Goal: Task Accomplishment & Management: Use online tool/utility

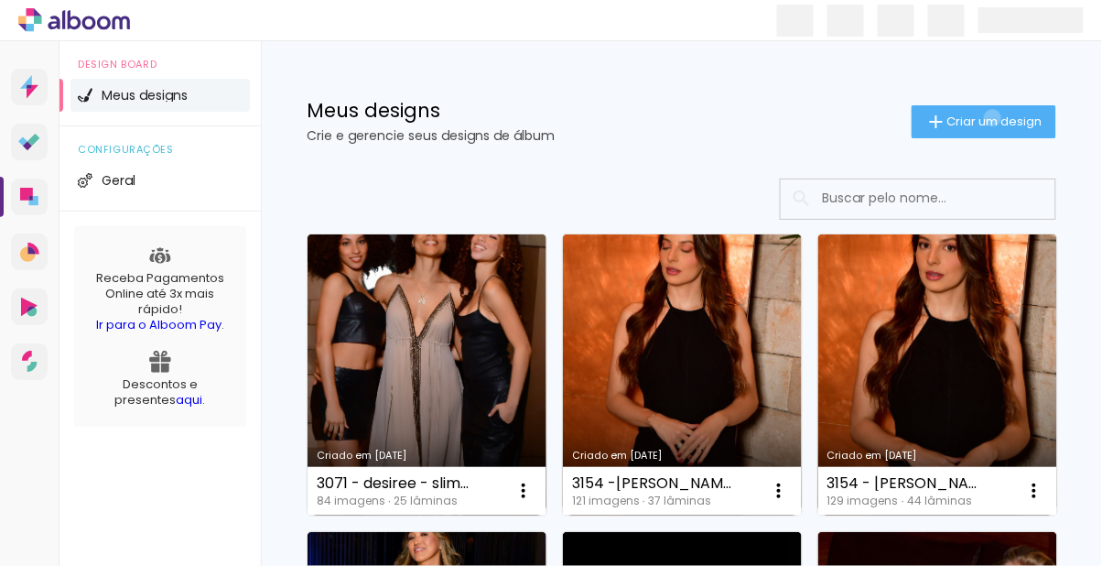
click at [989, 117] on span "Criar um design" at bounding box center [994, 121] width 95 height 12
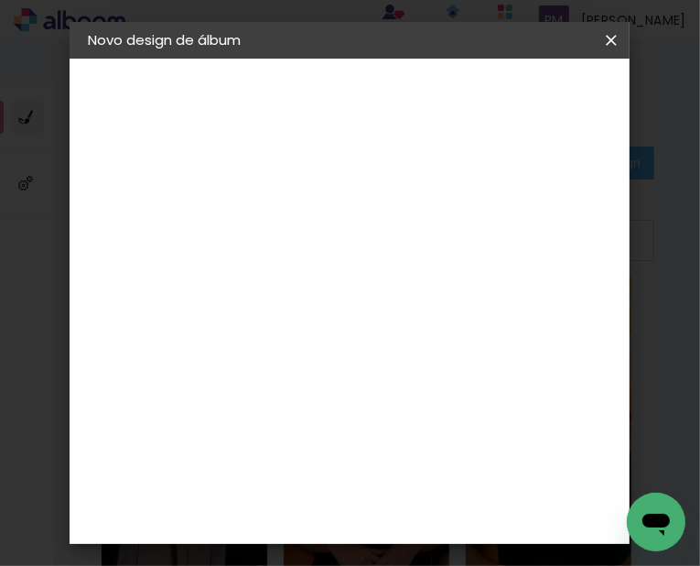
click at [0, 0] on paper-input-container "Título do álbum" at bounding box center [0, 0] width 0 height 0
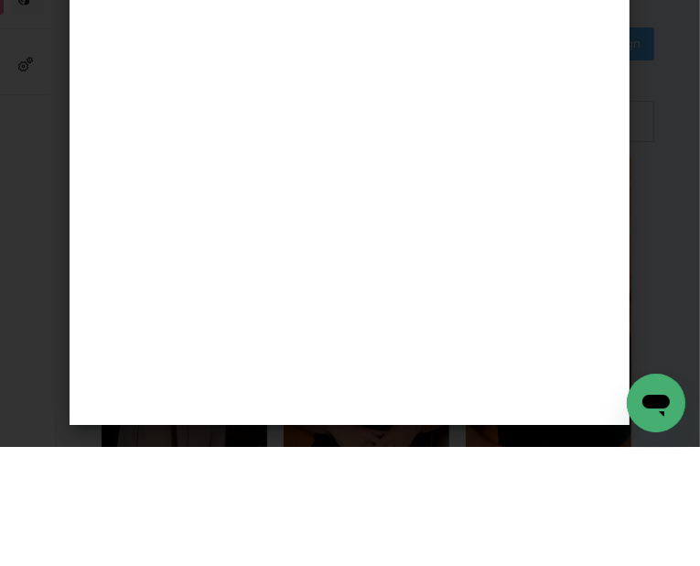
scroll to position [0, 132]
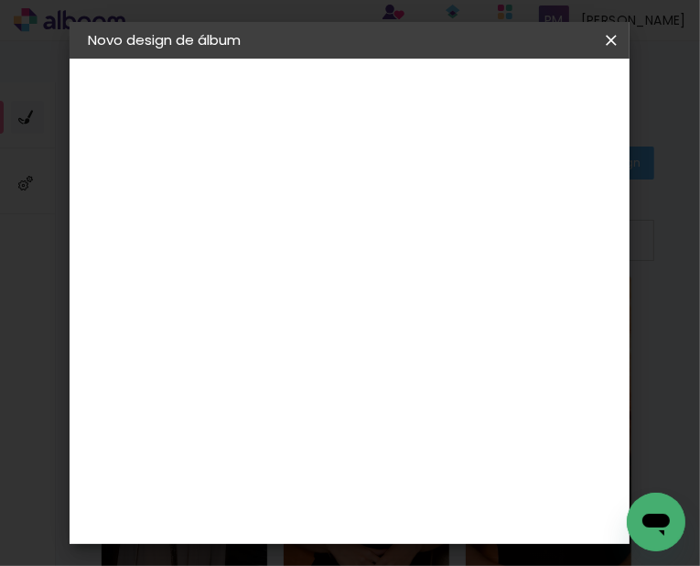
click at [387, 246] on input "3163 - JACQUELINE RESPLANDES" at bounding box center [387, 246] width 0 height 28
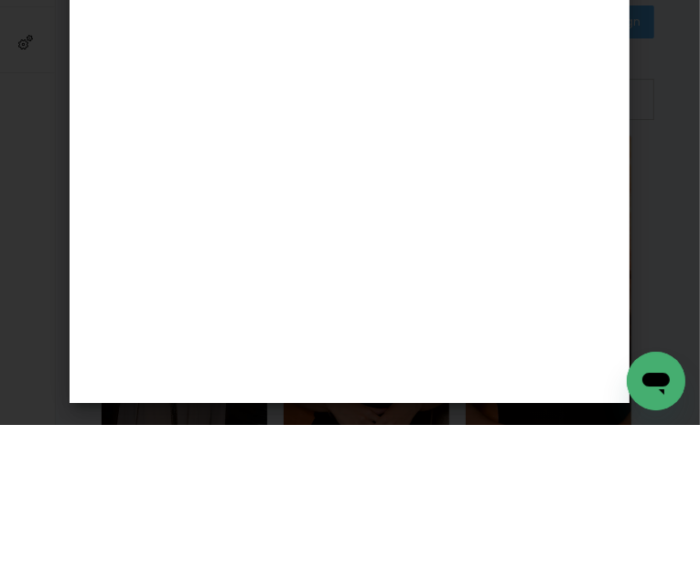
scroll to position [0, 319]
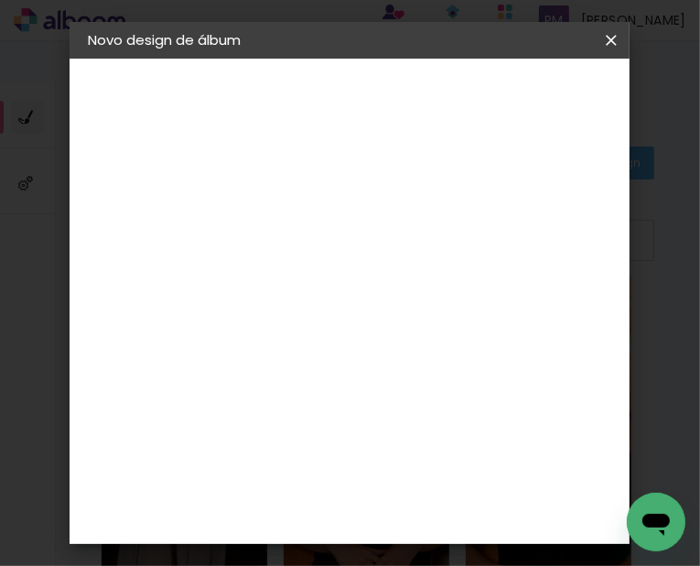
type input "3163 - [PERSON_NAME] - FITBOOK 20 FOTOS"
type paper-input "3163 - [PERSON_NAME] - FITBOOK 20 FOTOS"
click at [567, 87] on paper-button "Avançar" at bounding box center [530, 96] width 90 height 31
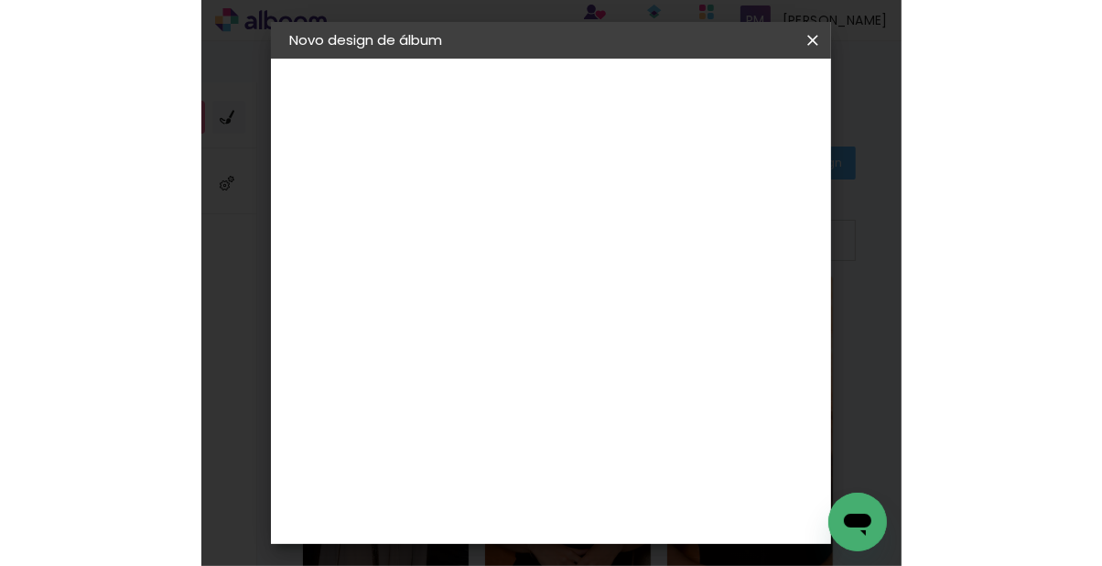
scroll to position [0, 0]
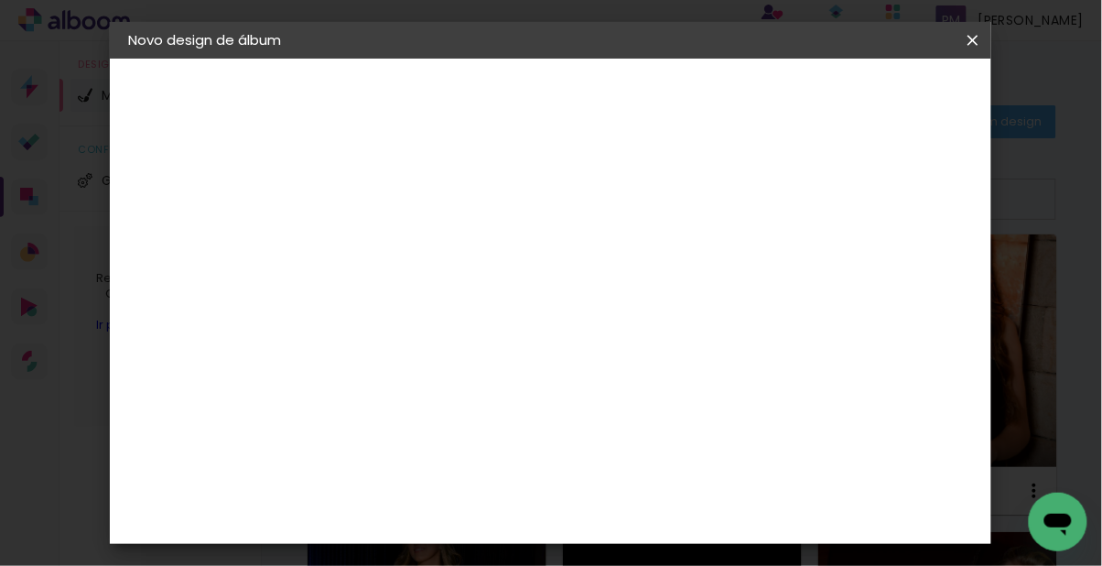
click at [0, 0] on slot "Avançar" at bounding box center [0, 0] width 0 height 0
click at [557, 351] on input at bounding box center [474, 348] width 185 height 23
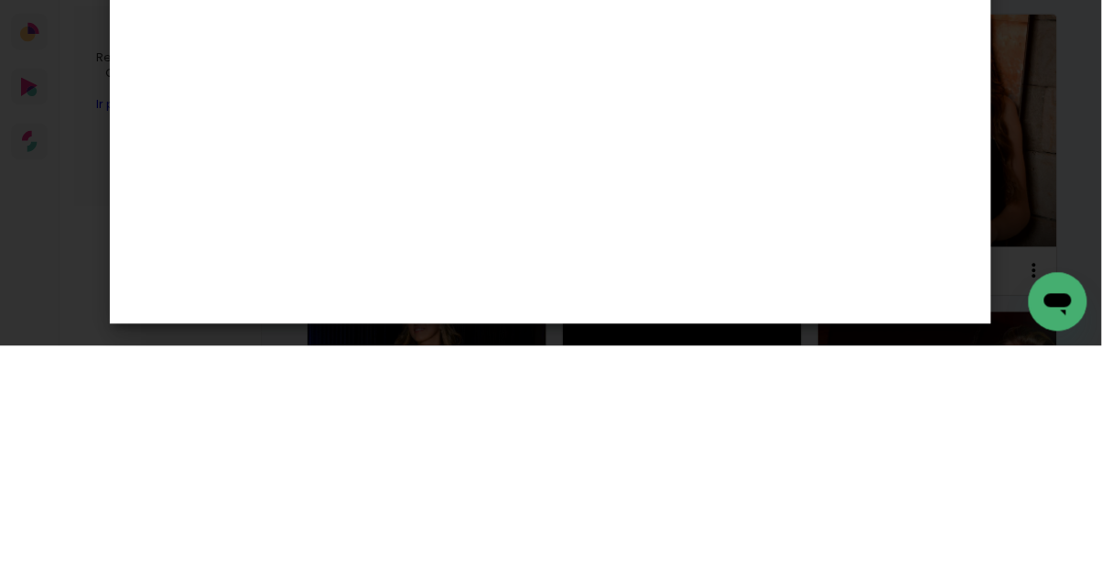
type input "foto"
type paper-input "foto"
click at [448, 403] on div "Foto 15" at bounding box center [431, 417] width 33 height 29
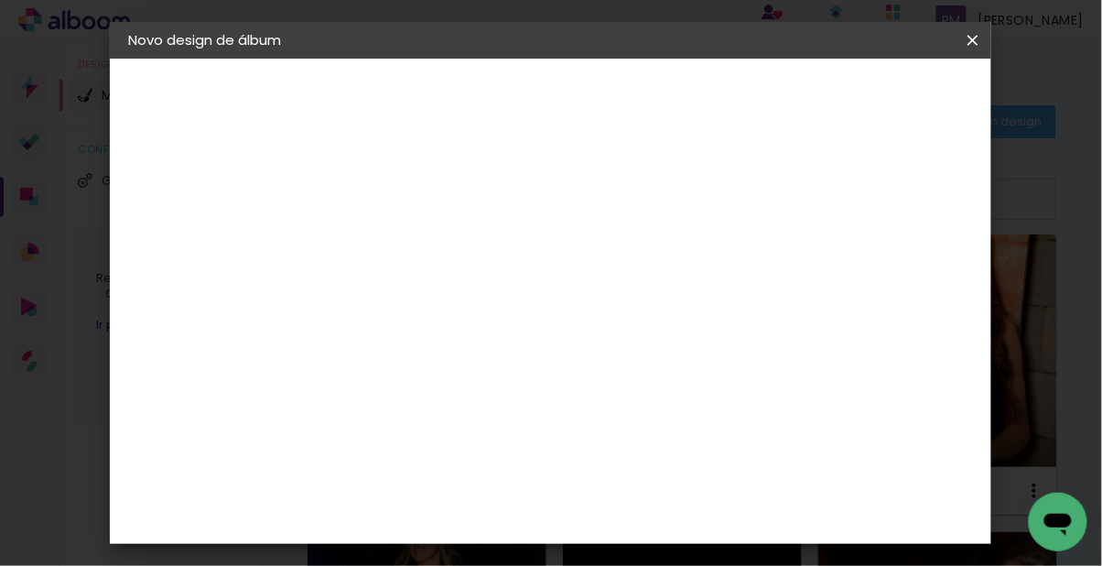
click at [0, 0] on slot "Avançar" at bounding box center [0, 0] width 0 height 0
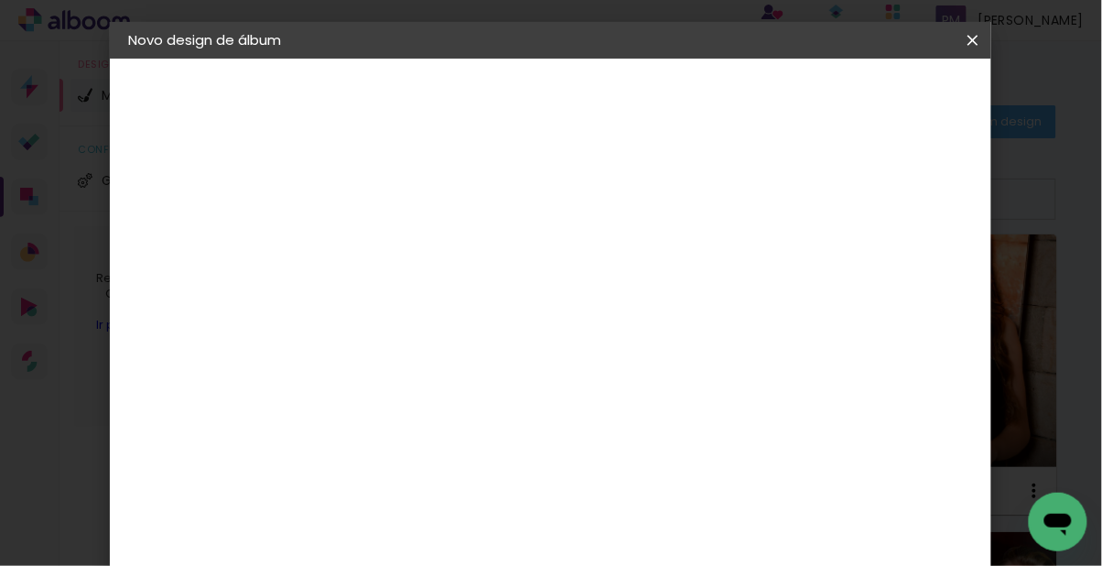
scroll to position [557, 0]
click at [0, 0] on slot "Avançar" at bounding box center [0, 0] width 0 height 0
click at [784, 86] on paper-button "Iniciar design" at bounding box center [745, 103] width 80 height 44
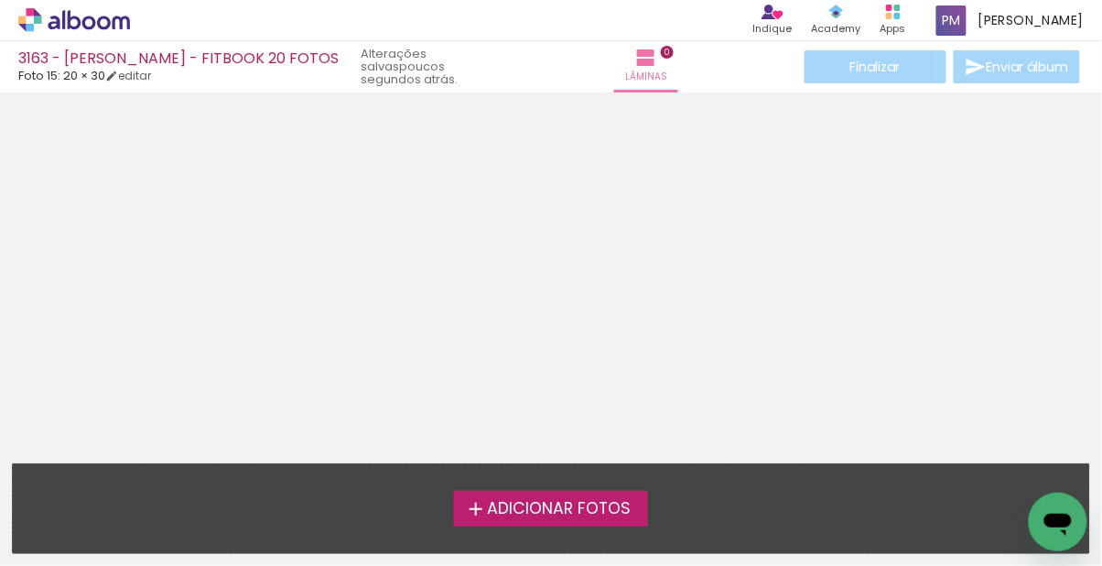
click at [605, 508] on span "Adicionar Fotos" at bounding box center [559, 509] width 144 height 16
click at [0, 0] on input "file" at bounding box center [0, 0] width 0 height 0
click at [603, 501] on span "Adicionar Fotos" at bounding box center [559, 509] width 144 height 16
click at [0, 0] on input "file" at bounding box center [0, 0] width 0 height 0
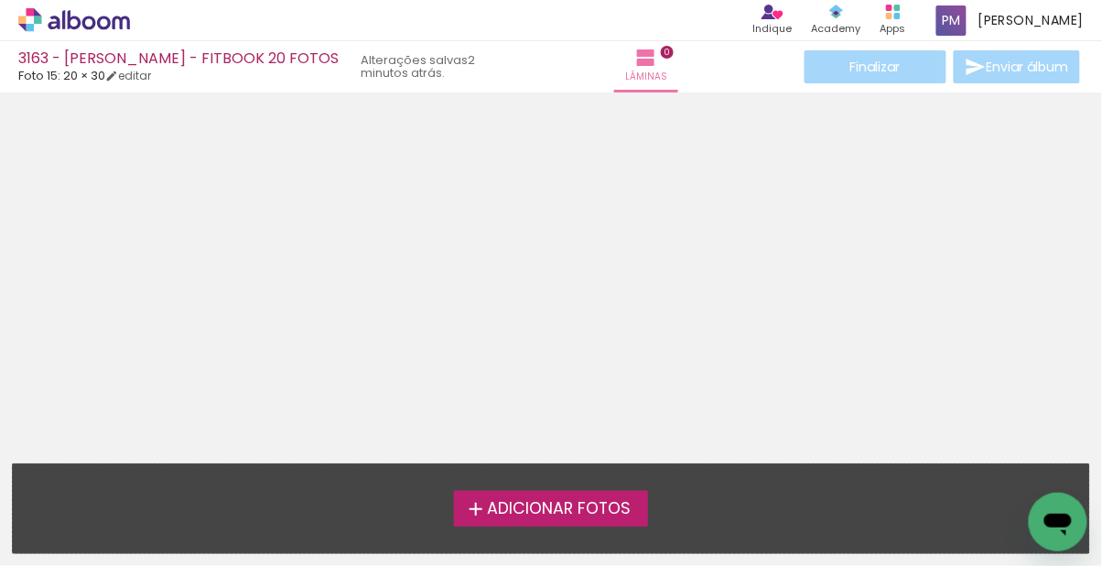
click at [600, 502] on span "Adicionar Fotos" at bounding box center [559, 509] width 144 height 16
click at [0, 0] on input "file" at bounding box center [0, 0] width 0 height 0
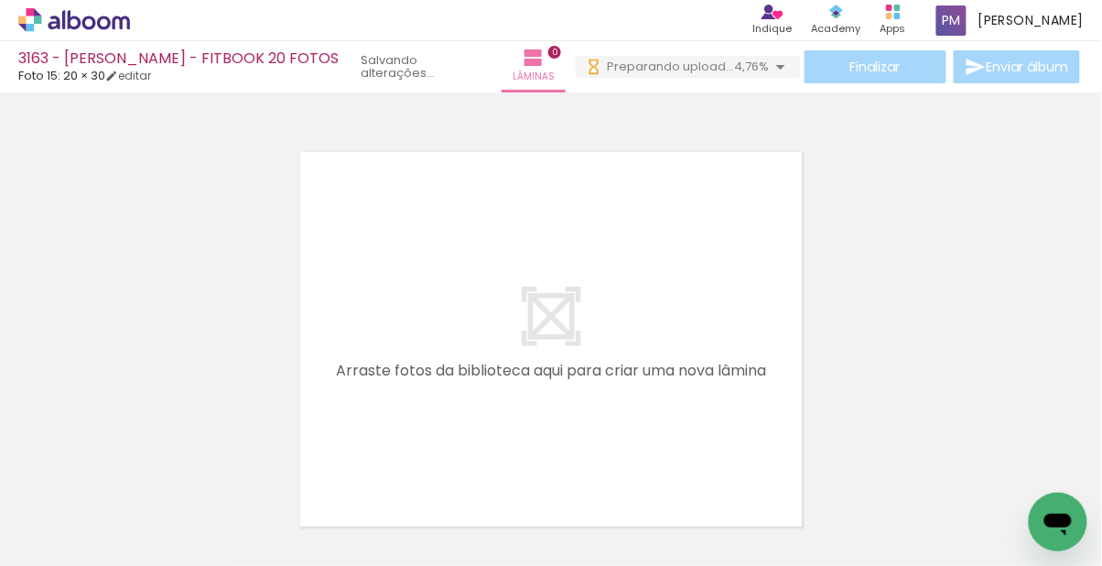
scroll to position [0, 577]
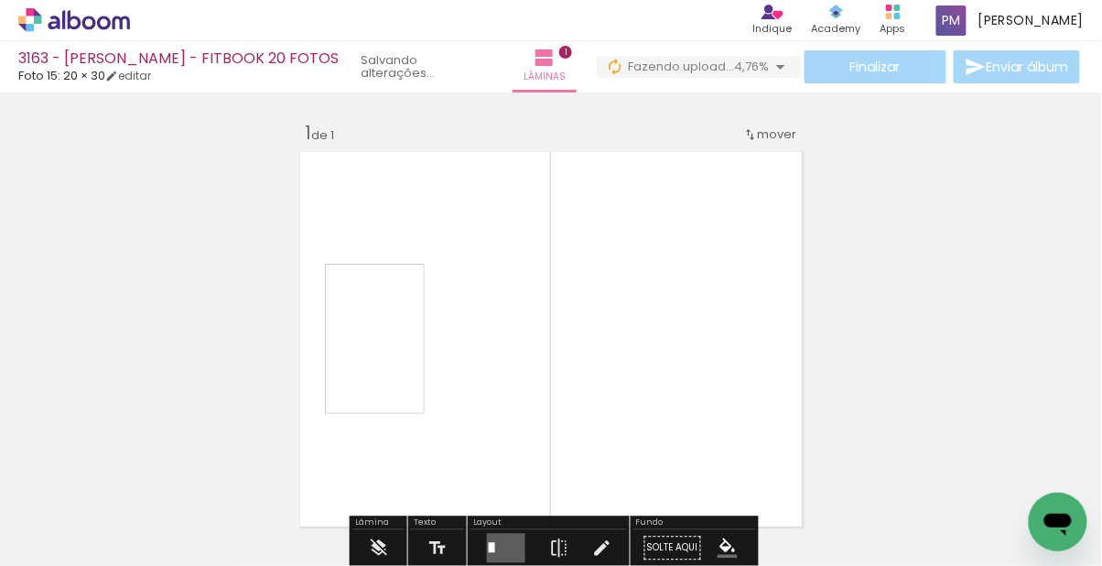
click at [51, 539] on span "Adicionar Fotos" at bounding box center [65, 541] width 55 height 20
click at [0, 0] on input "file" at bounding box center [0, 0] width 0 height 0
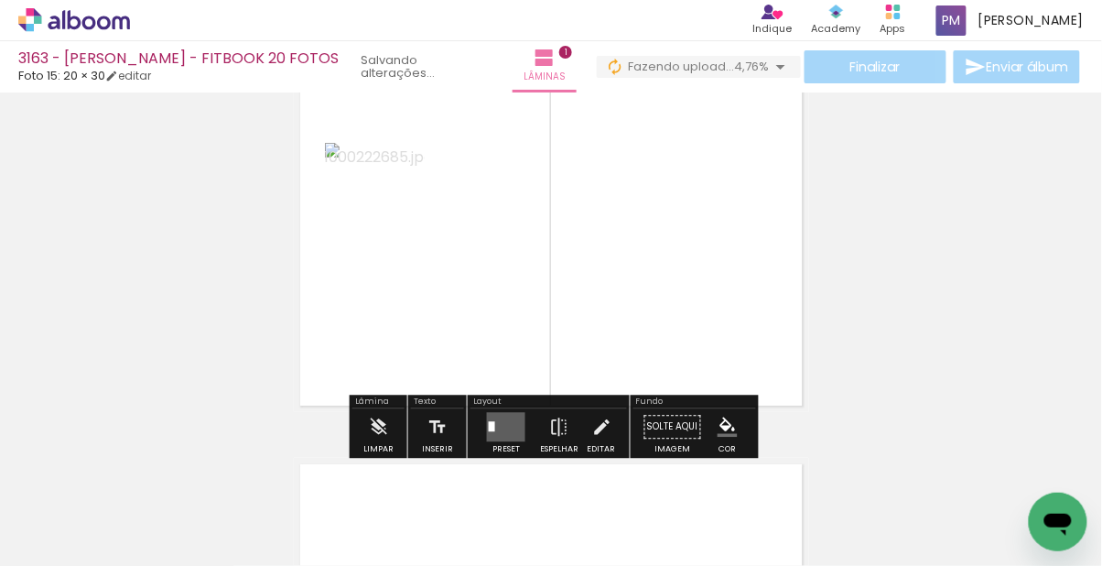
scroll to position [119, 0]
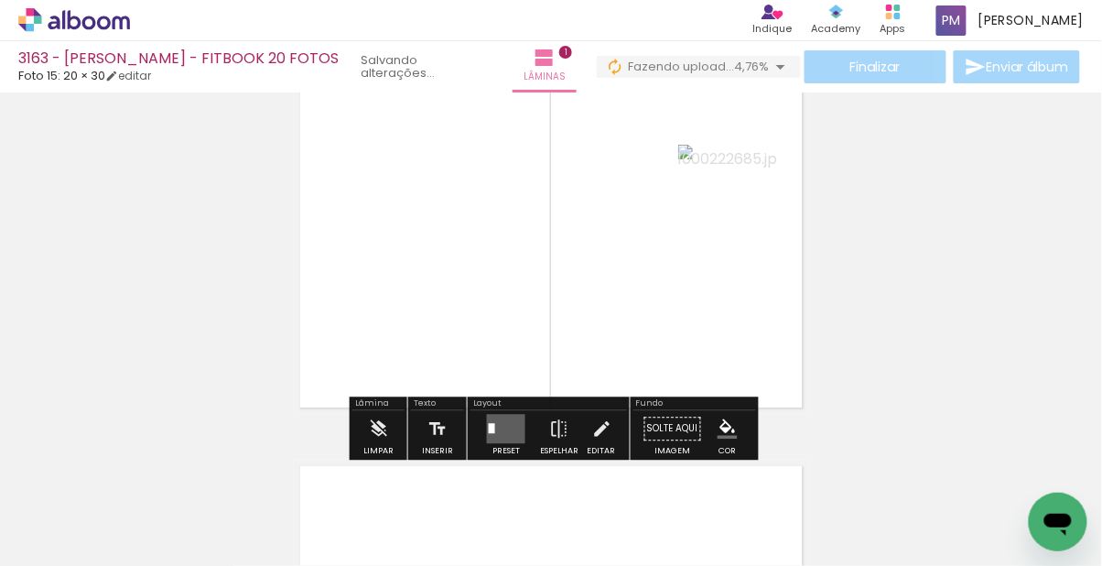
click at [0, 0] on div "Confirmar Cancelar" at bounding box center [0, 0] width 0 height 0
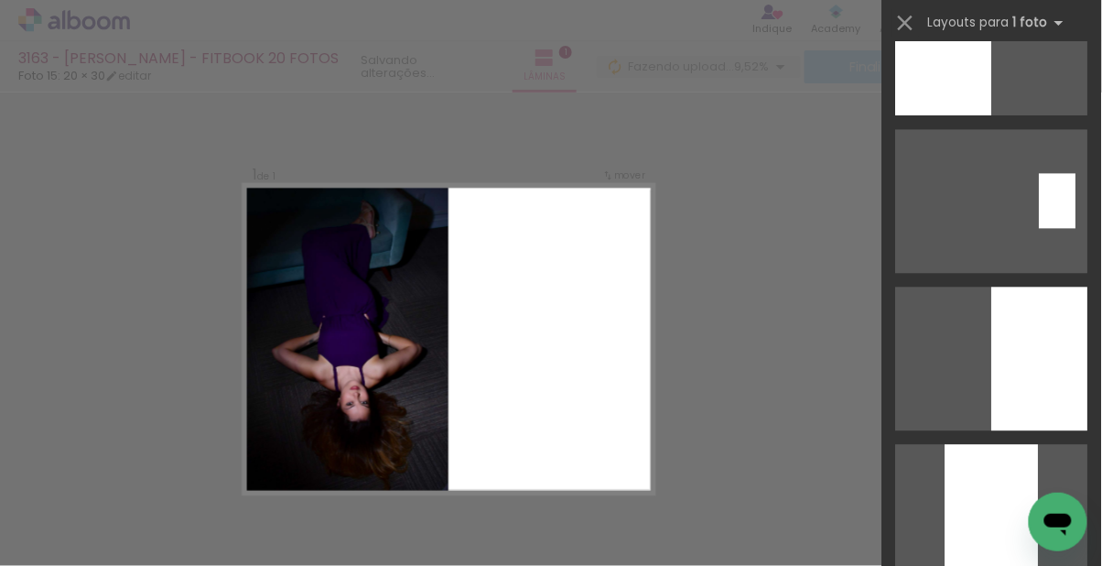
scroll to position [872, 0]
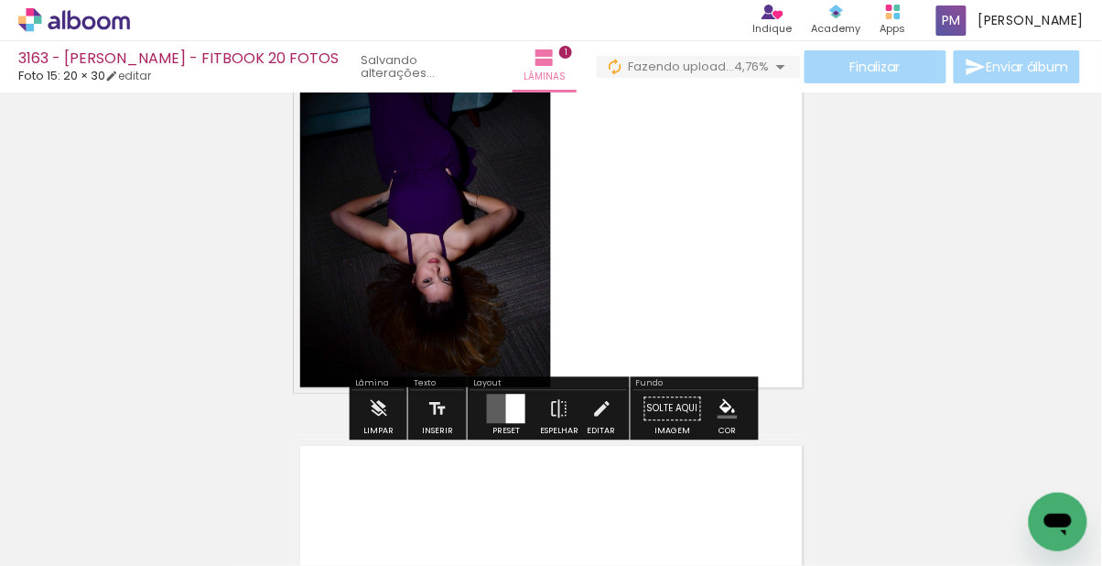
scroll to position [135, 0]
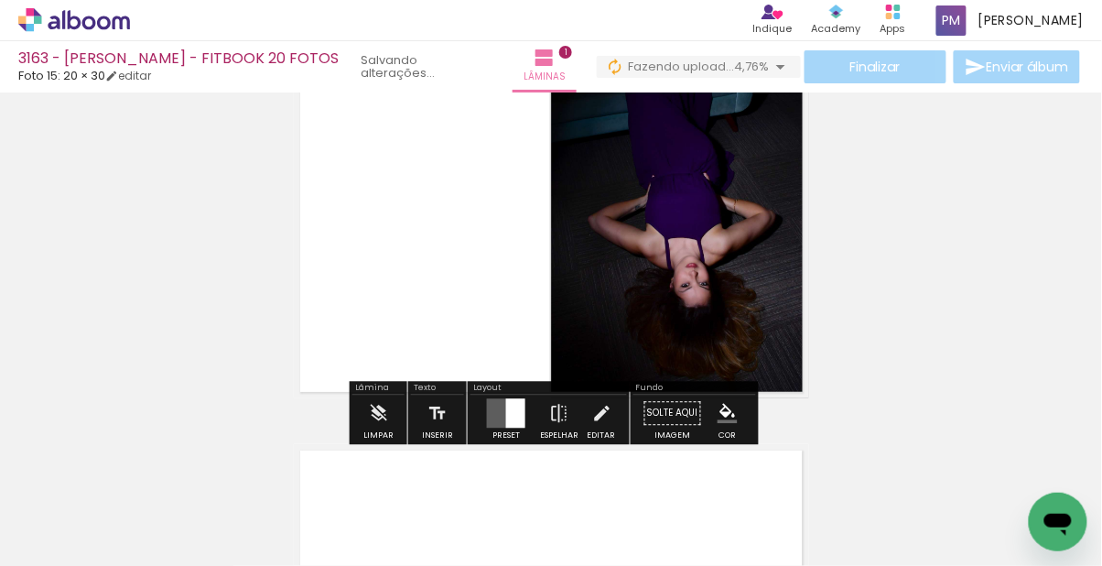
click at [722, 404] on iron-icon "color picker" at bounding box center [728, 414] width 20 height 20
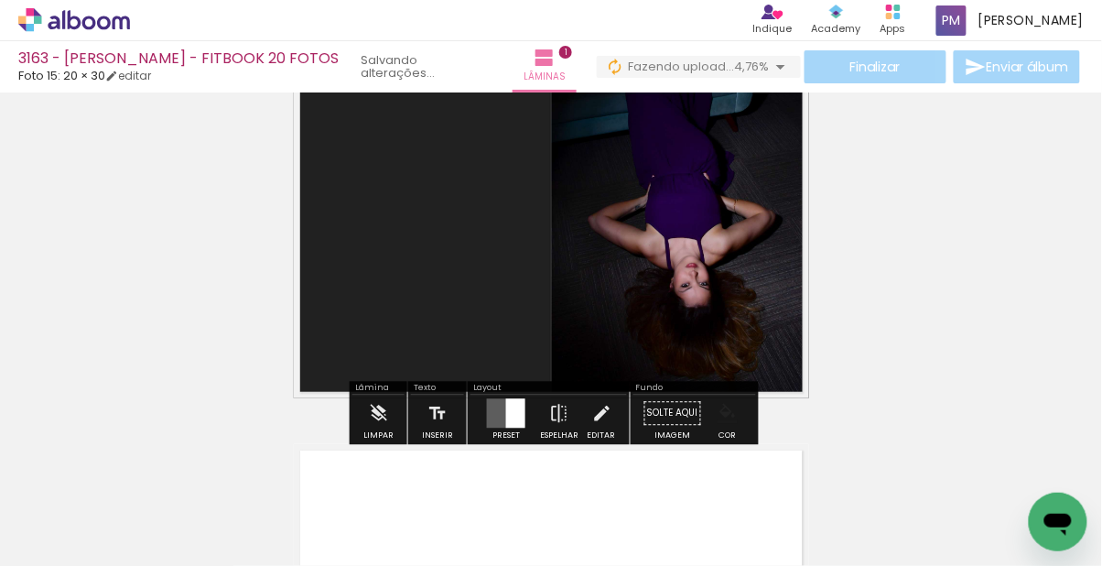
click at [728, 404] on iron-icon "color picker" at bounding box center [728, 414] width 20 height 20
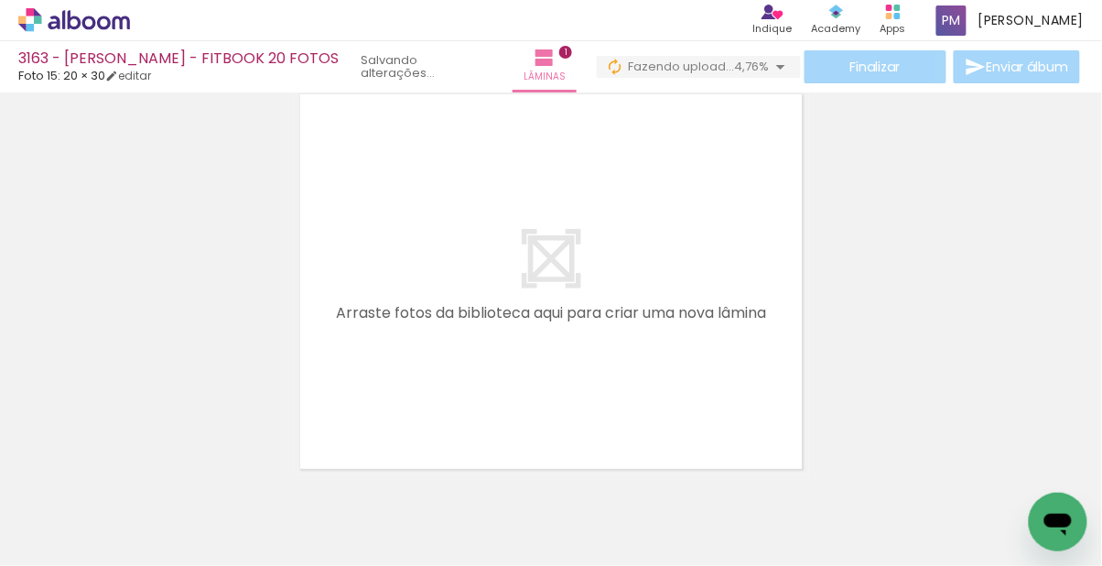
scroll to position [490, 0]
click at [937, 357] on div "Inserir lâmina 1 de 1" at bounding box center [551, 42] width 1102 height 867
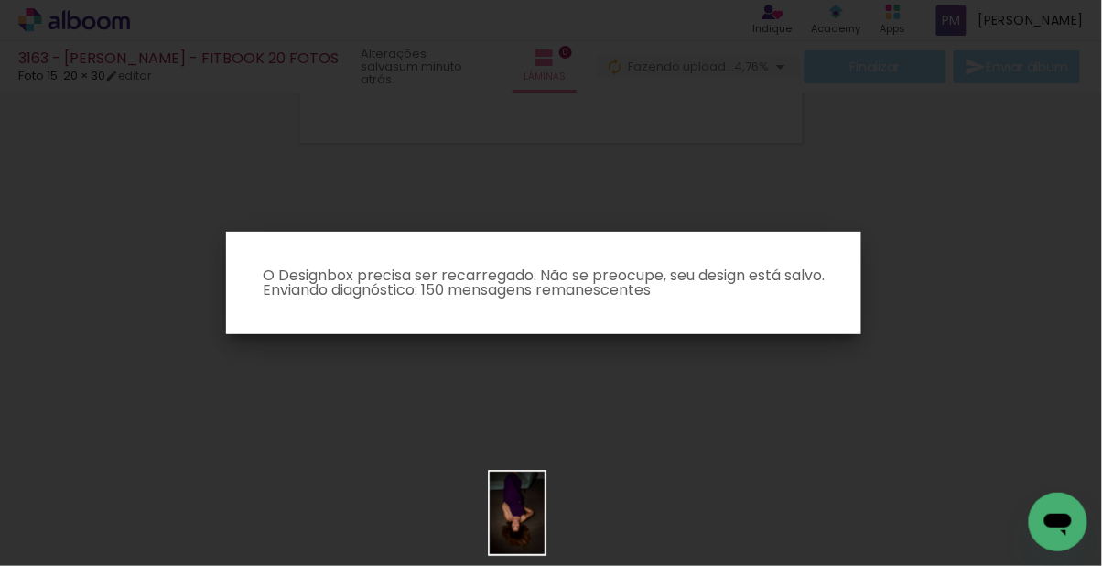
scroll to position [0, 0]
click at [948, 323] on iron-overlay-backdrop at bounding box center [551, 283] width 1102 height 566
click at [936, 242] on iron-overlay-backdrop at bounding box center [551, 283] width 1102 height 566
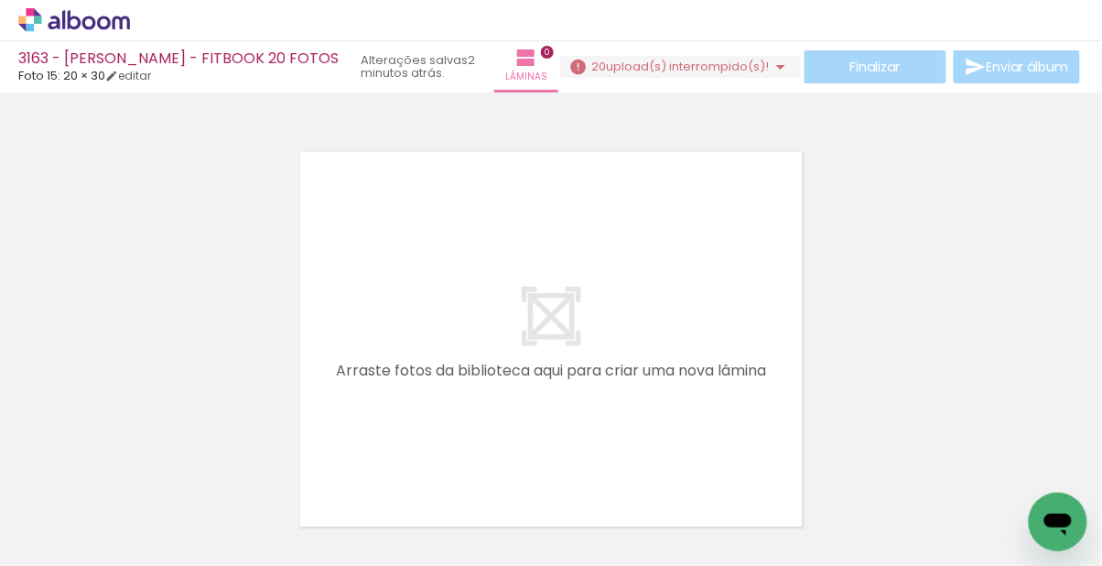
click at [770, 60] on span "upload(s) interrompido(s)!" at bounding box center [688, 66] width 163 height 17
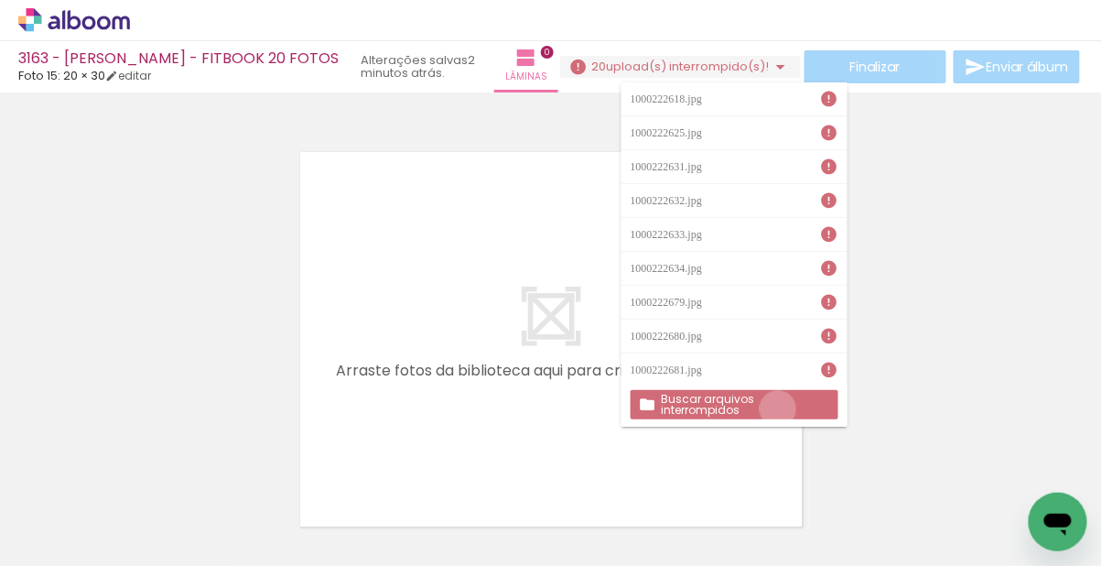
click at [0, 0] on slot "Buscar arquivos interrompidos" at bounding box center [0, 0] width 0 height 0
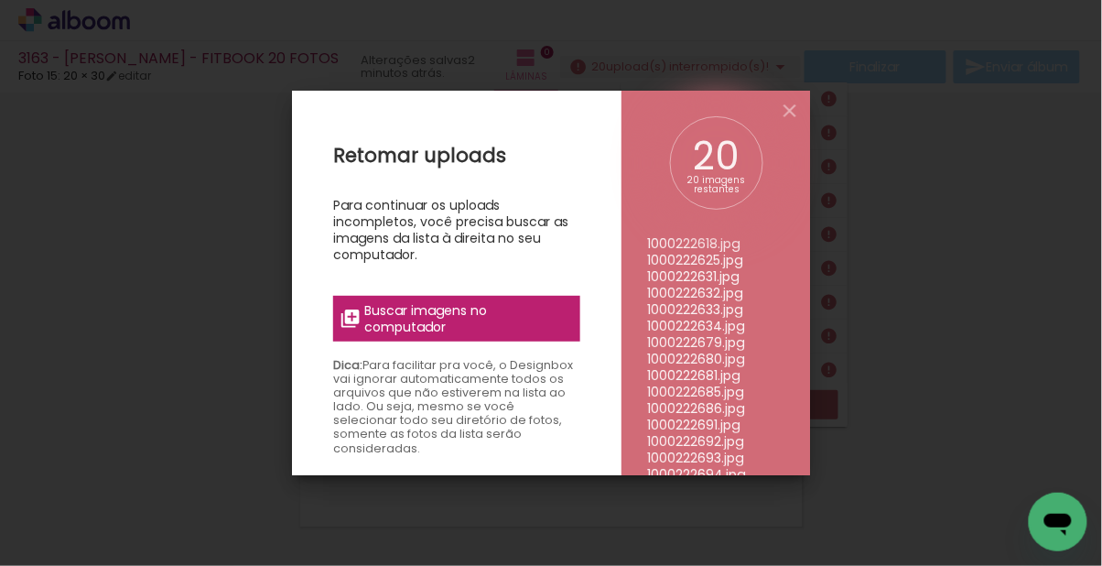
click at [500, 321] on span "Buscar imagens no computador" at bounding box center [467, 318] width 204 height 33
click at [0, 0] on input "file" at bounding box center [0, 0] width 0 height 0
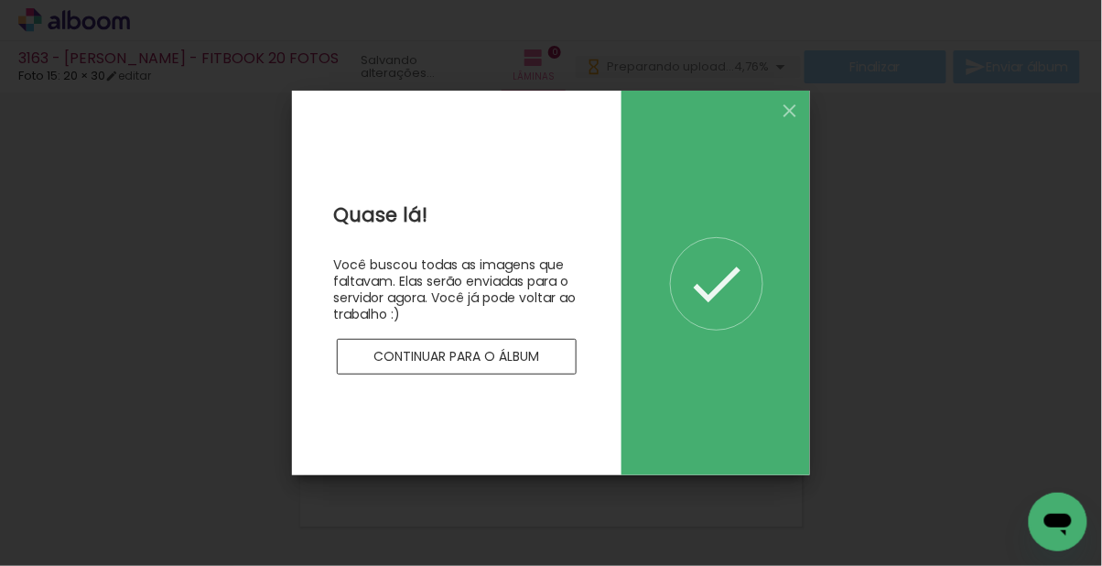
click at [515, 356] on iron-overlay-backdrop at bounding box center [551, 283] width 1102 height 566
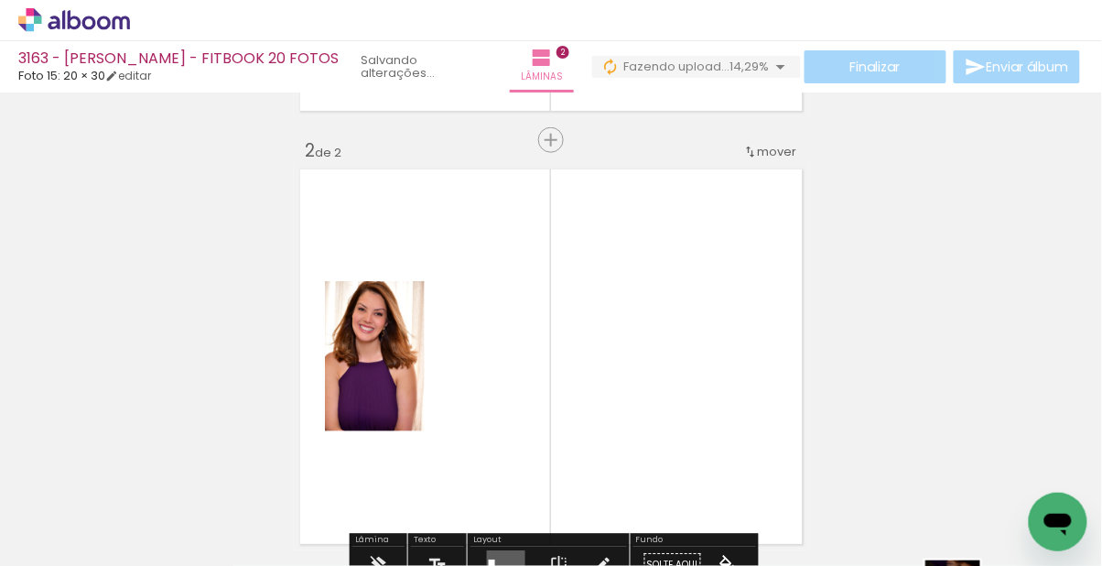
scroll to position [456, 0]
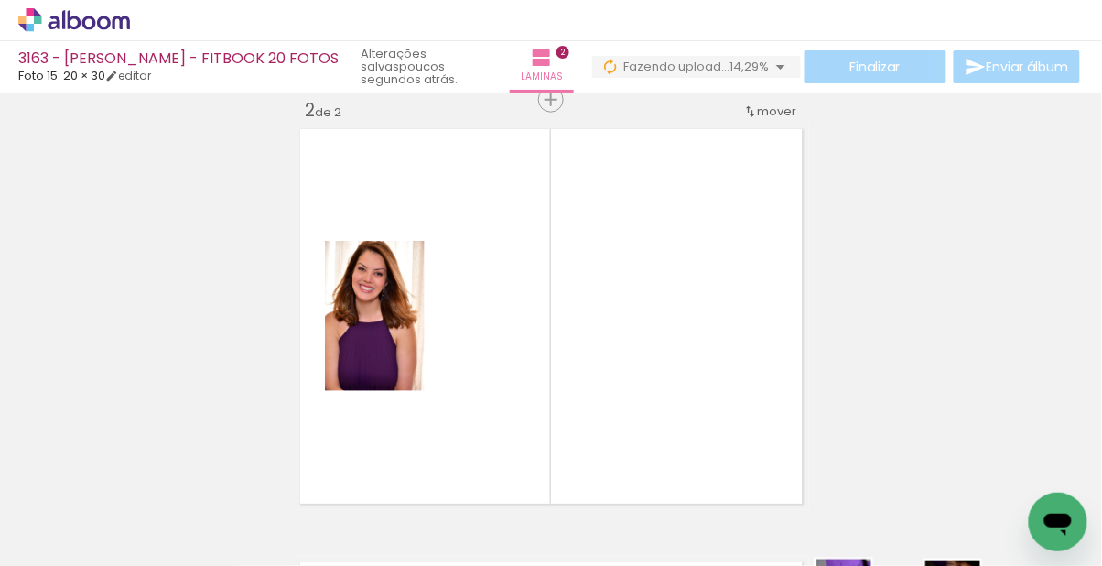
click at [922, 380] on div "Inserir lâmina 1 de 2 Inserir lâmina 2 de 2" at bounding box center [551, 293] width 1102 height 1300
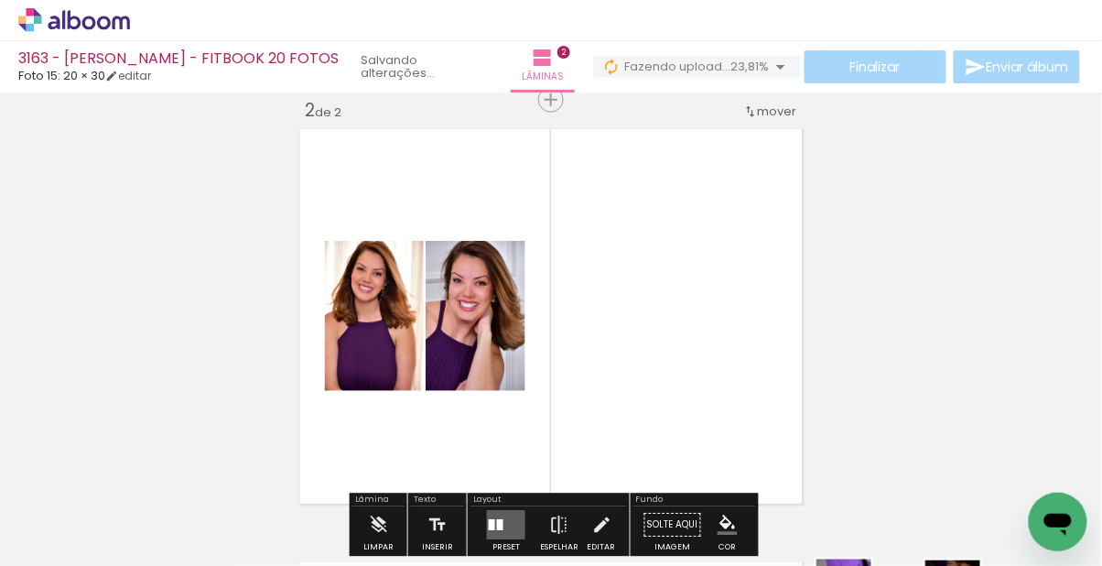
click at [0, 0] on div "Confirmar Cancelar" at bounding box center [0, 0] width 0 height 0
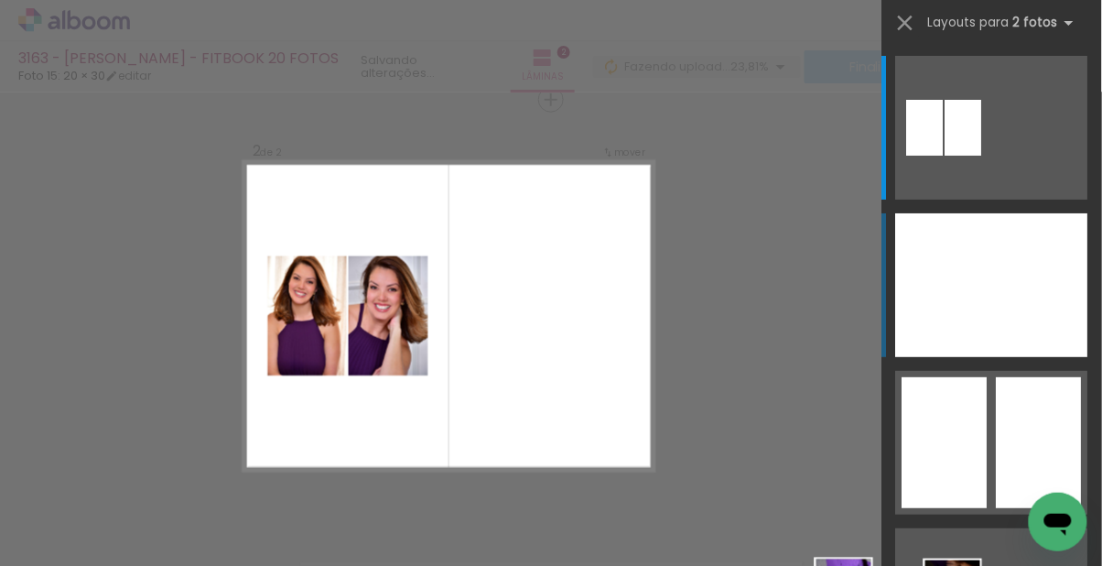
click at [1016, 302] on div at bounding box center [1040, 285] width 96 height 144
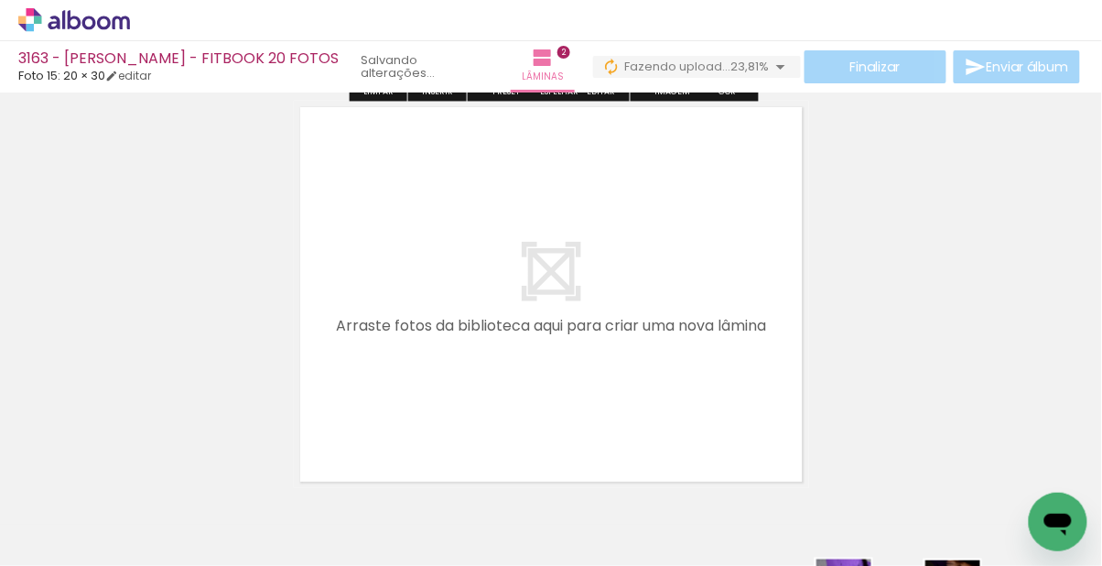
scroll to position [923, 0]
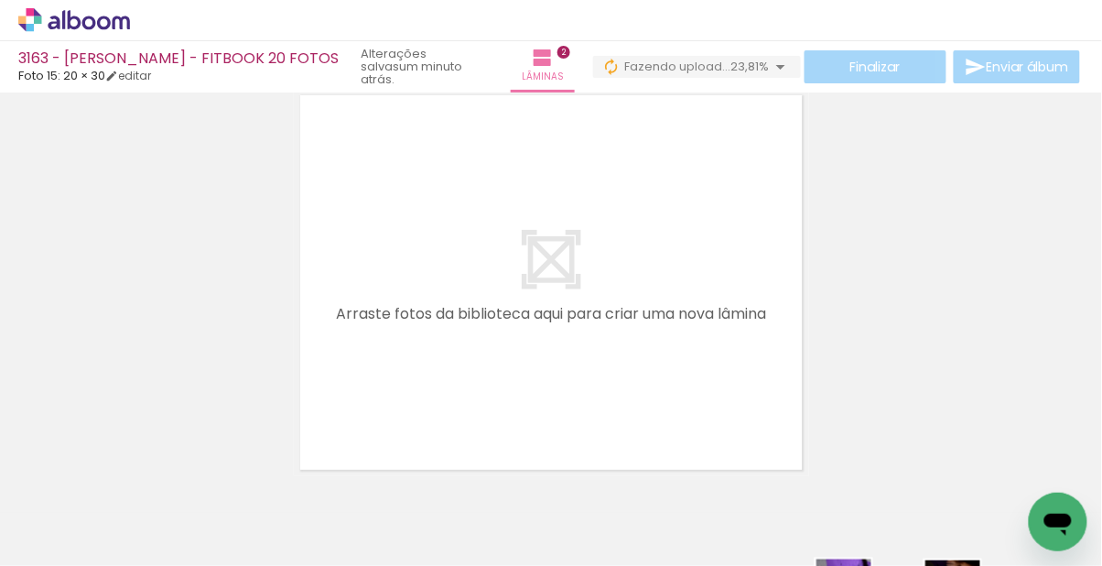
click at [266, 545] on div at bounding box center [238, 504] width 55 height 82
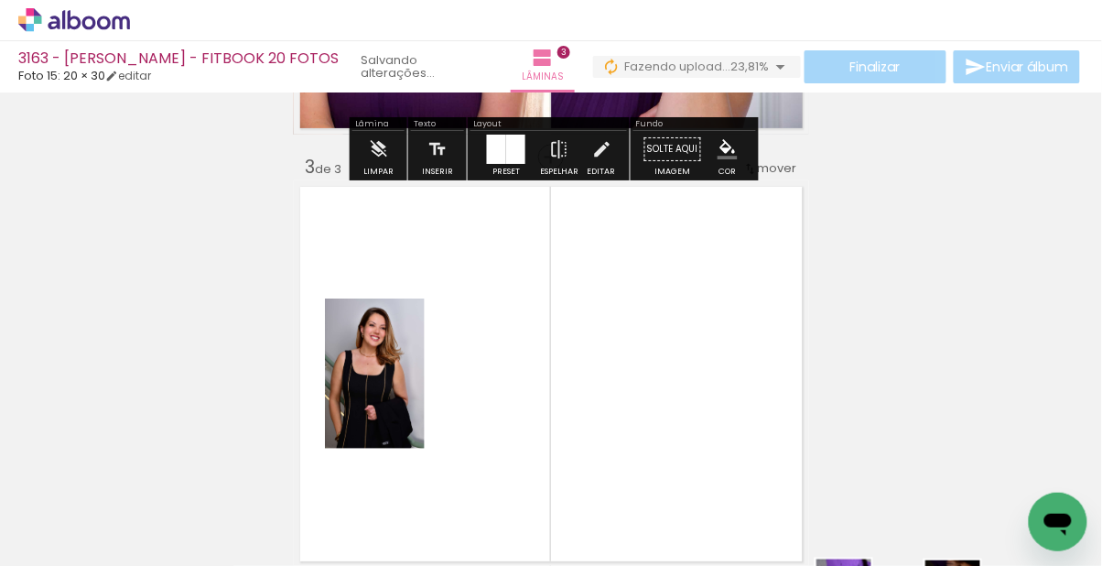
scroll to position [889, 0]
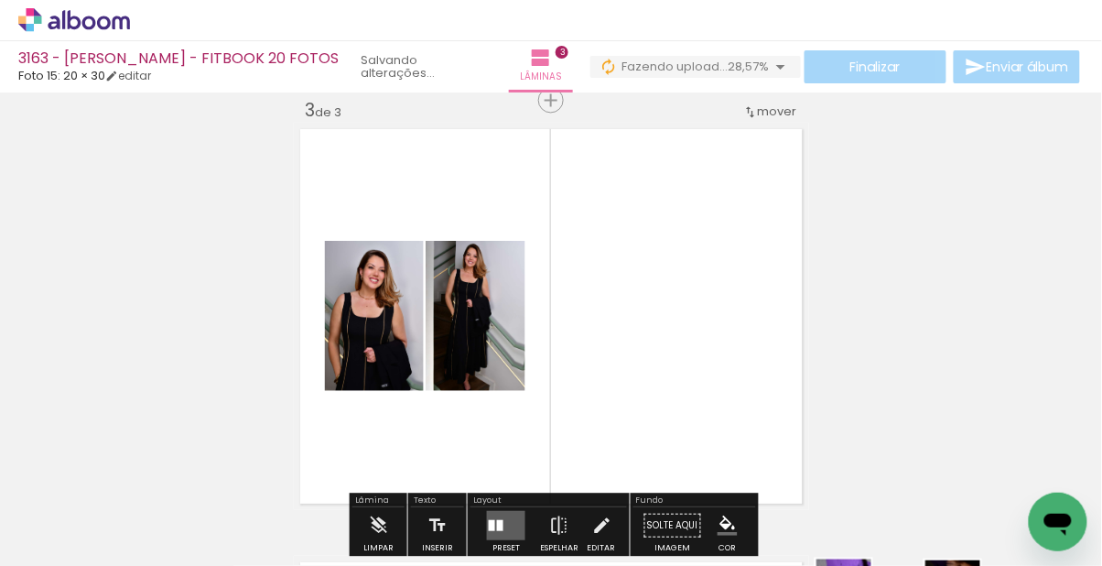
click at [0, 0] on div "Confirmar Cancelar" at bounding box center [0, 0] width 0 height 0
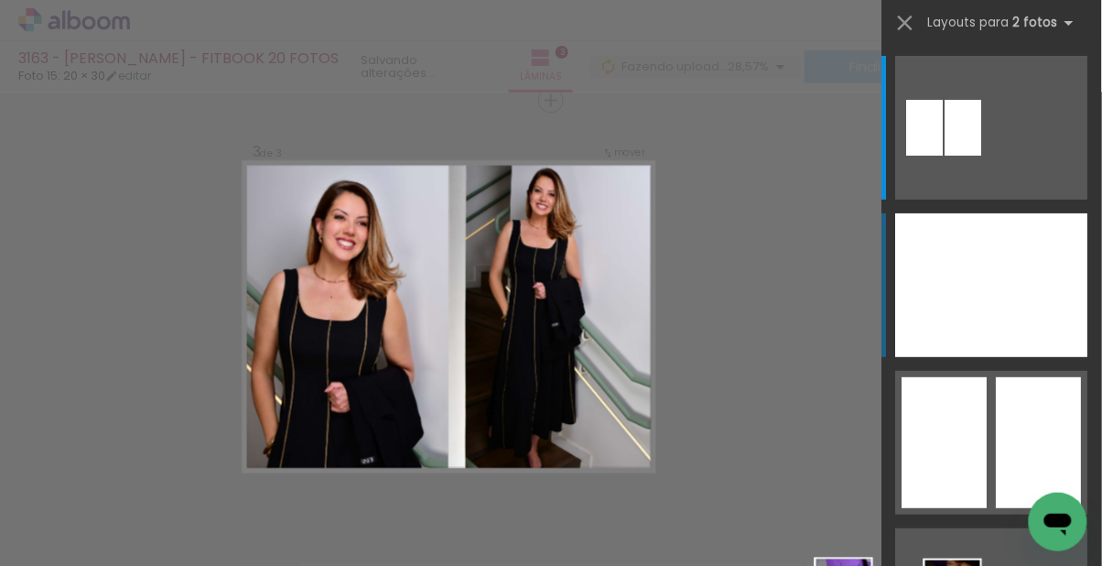
click at [1040, 318] on div at bounding box center [1040, 285] width 96 height 144
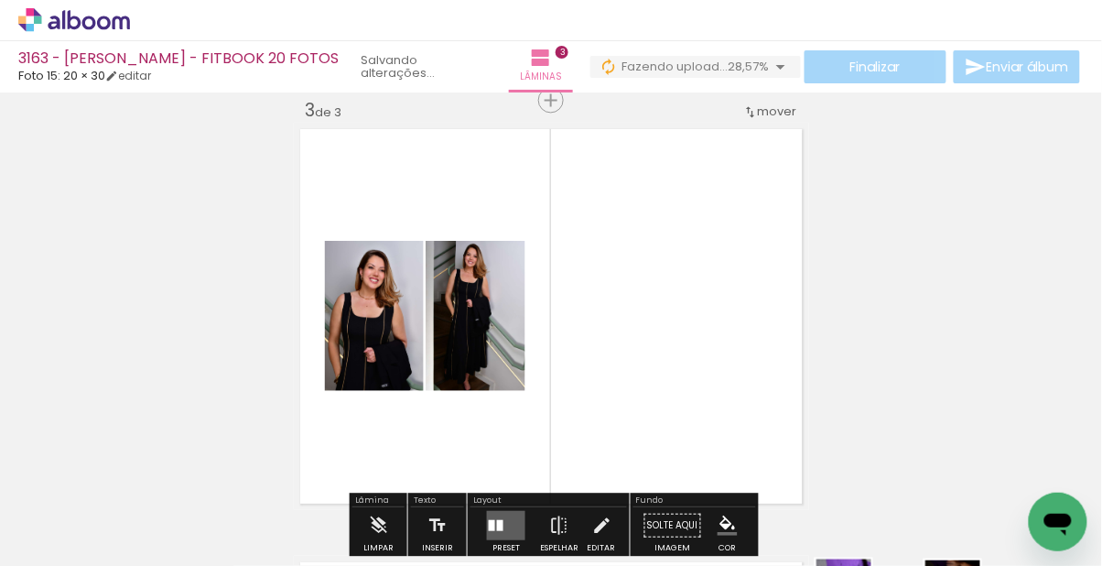
click at [0, 0] on div "Confirmar Cancelar" at bounding box center [0, 0] width 0 height 0
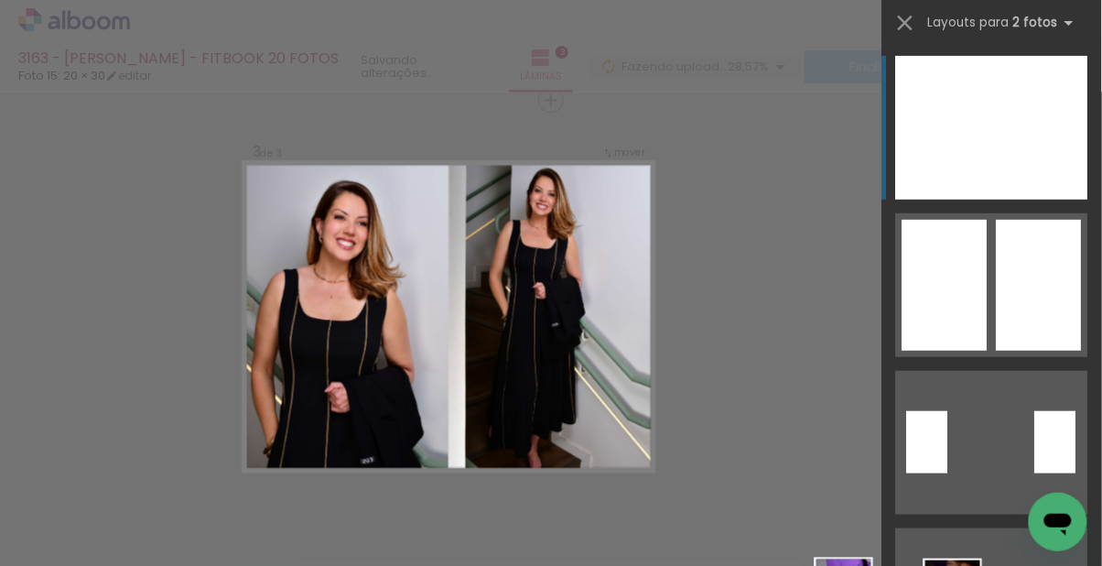
click at [1020, 136] on div at bounding box center [1040, 128] width 96 height 144
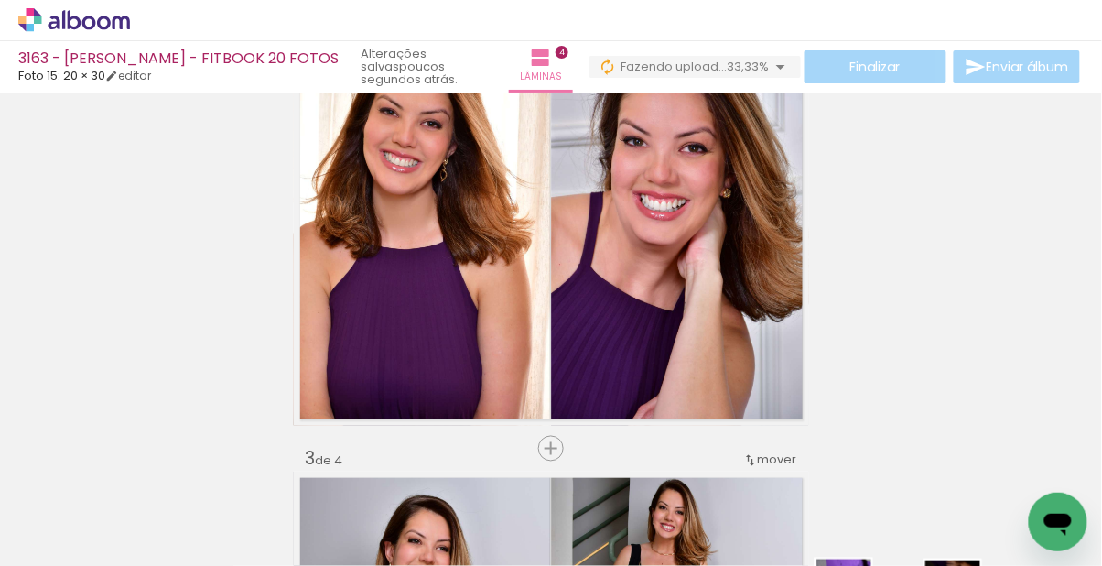
scroll to position [536, 0]
